Goal: Information Seeking & Learning: Learn about a topic

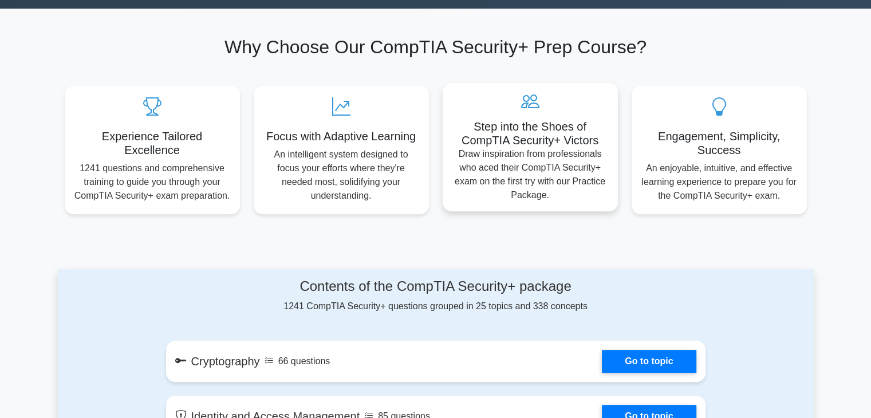
scroll to position [344, 0]
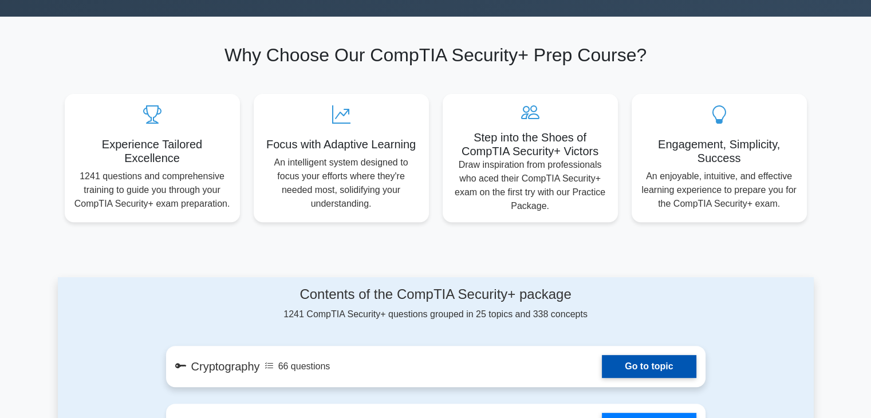
click at [656, 363] on link "Go to topic" at bounding box center [649, 366] width 94 height 23
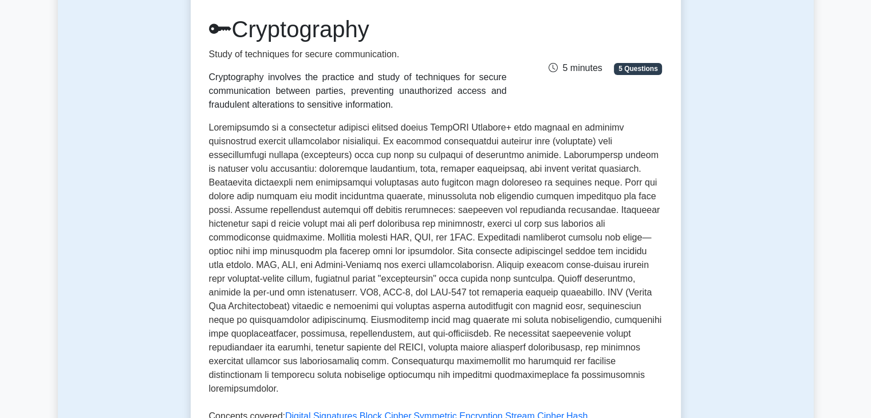
scroll to position [401, 0]
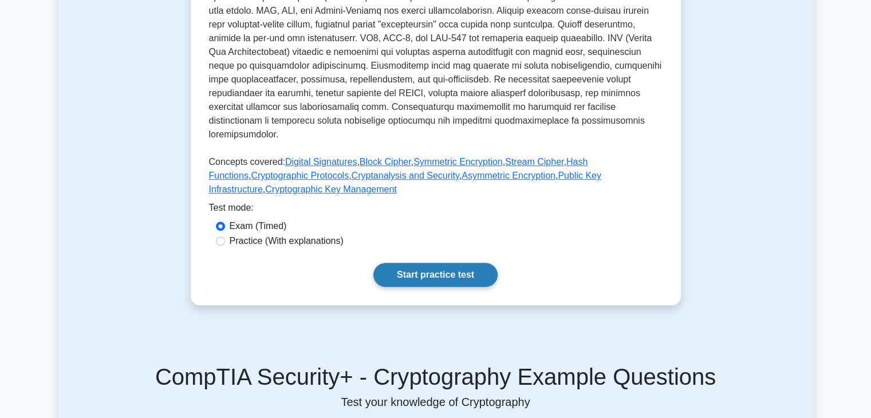
click at [447, 267] on link "Start practice test" at bounding box center [435, 275] width 124 height 24
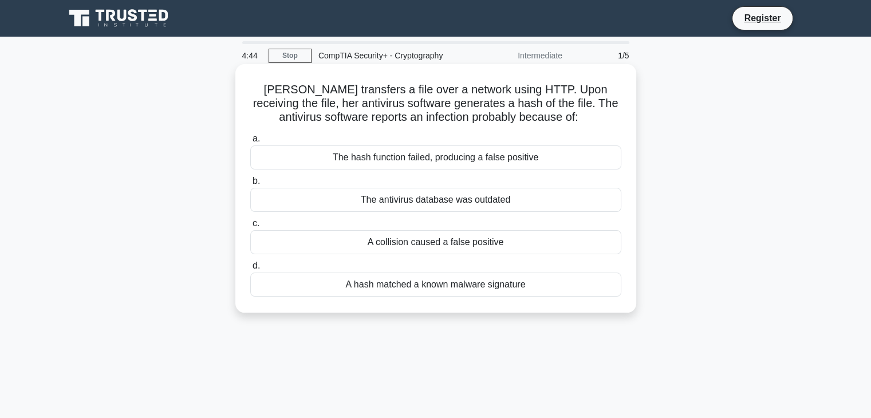
click at [482, 161] on div "The hash function failed, producing a false positive" at bounding box center [435, 157] width 371 height 24
click at [250, 143] on input "a. The hash function failed, producing a false positive" at bounding box center [250, 138] width 0 height 7
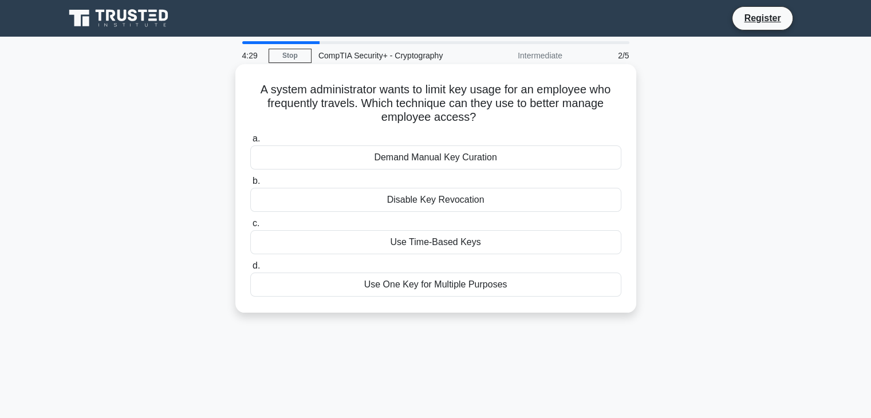
click at [467, 243] on div "Use Time-Based Keys" at bounding box center [435, 242] width 371 height 24
click at [250, 227] on input "c. Use Time-Based Keys" at bounding box center [250, 223] width 0 height 7
